Goal: Check status: Check status

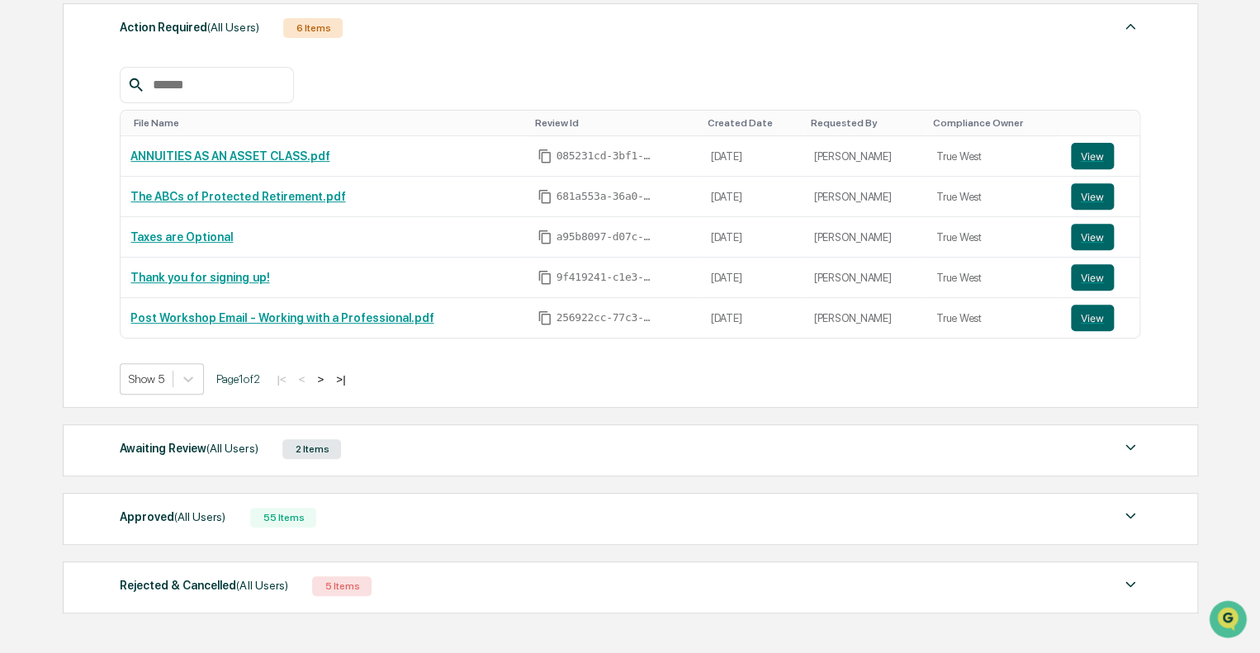
scroll to position [248, 0]
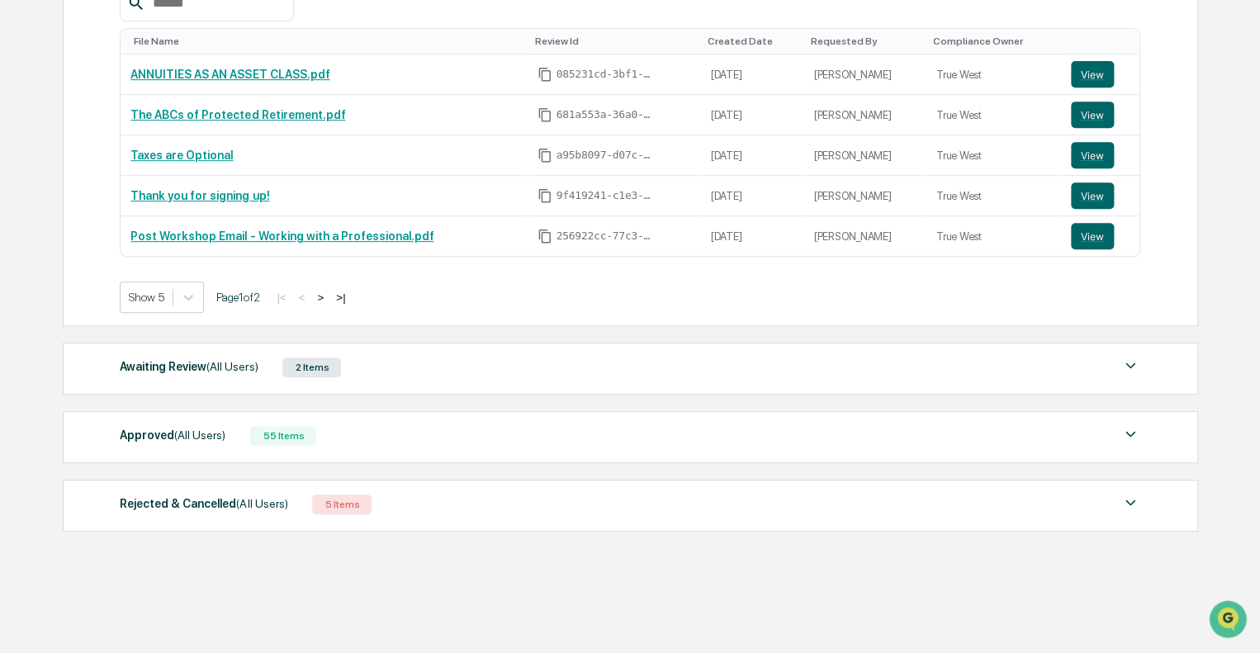
click at [456, 372] on div "Awaiting Review (All Users) 2 Items" at bounding box center [630, 367] width 1021 height 23
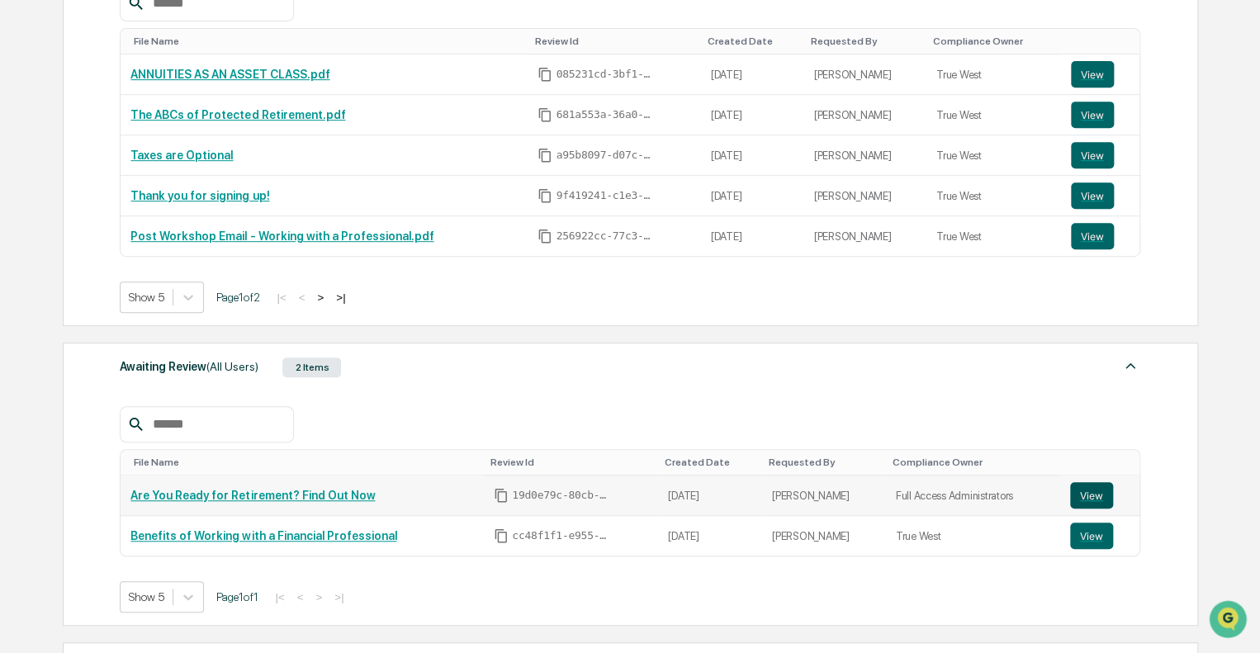
click at [1083, 490] on button "View" at bounding box center [1091, 495] width 43 height 26
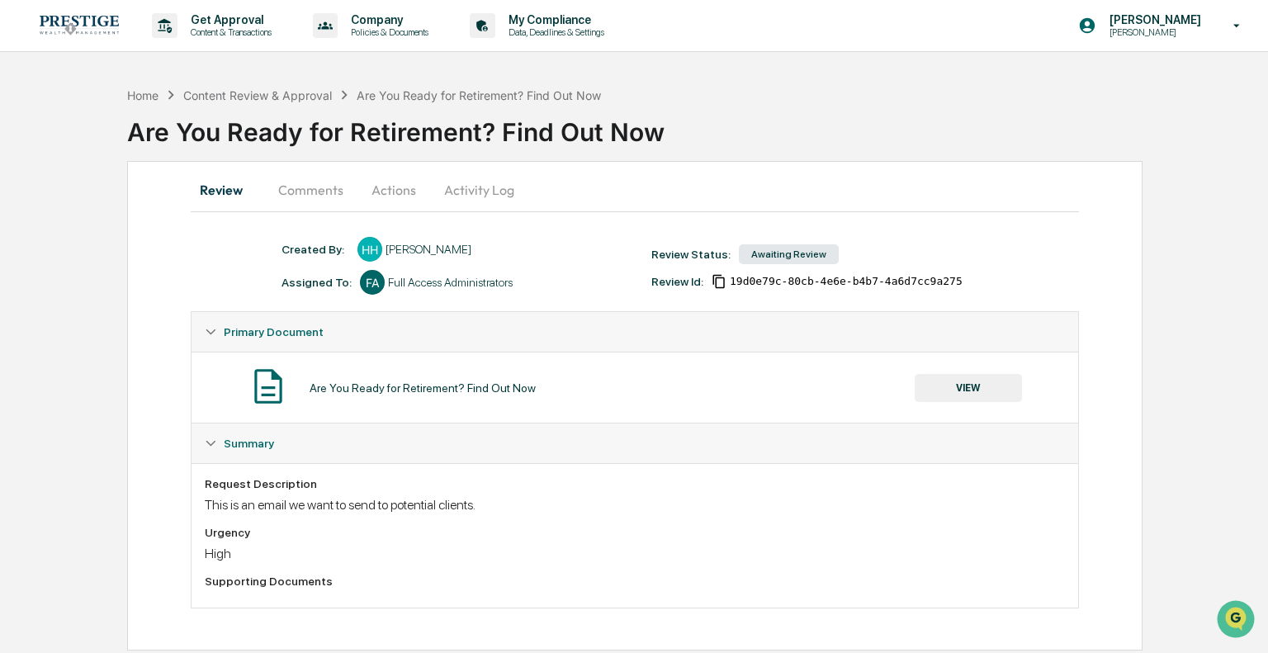
click at [1000, 384] on button "VIEW" at bounding box center [968, 388] width 107 height 28
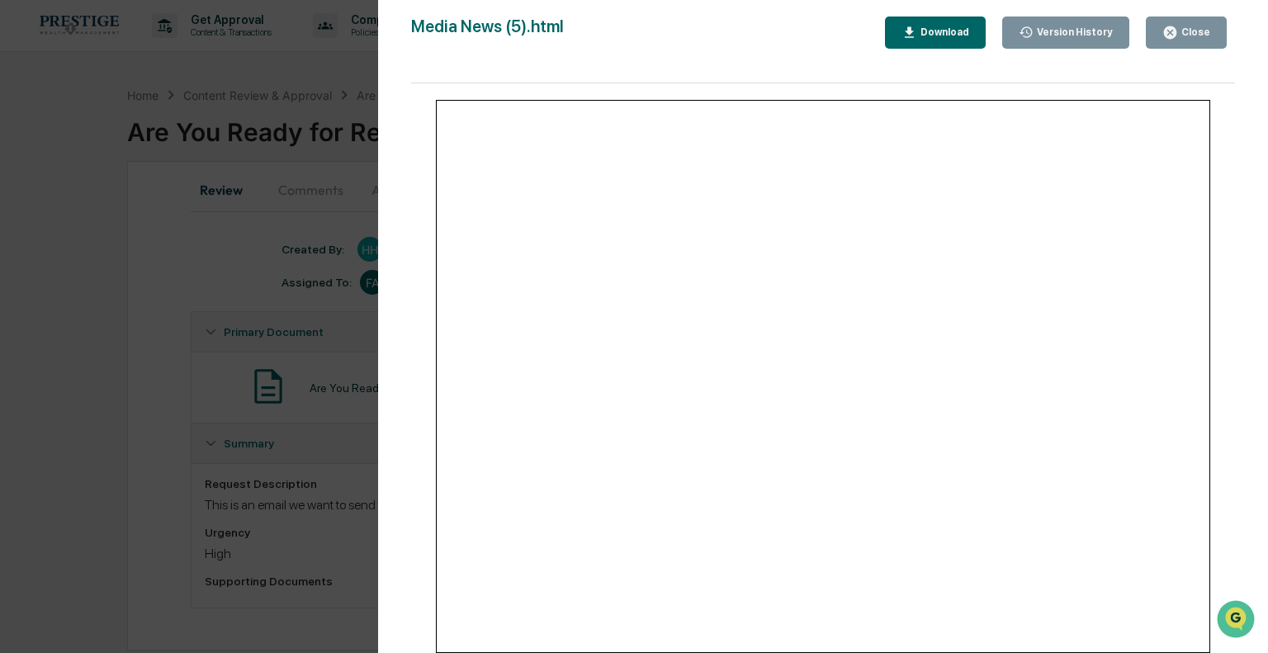
click at [337, 396] on div "Version History 08/14/2025, 05:59 PM Hannah Haessig 08/07/2025, 04:08 PM Hannah…" at bounding box center [634, 326] width 1268 height 653
